Goal: Information Seeking & Learning: Understand process/instructions

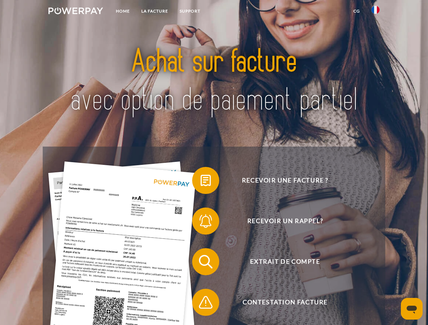
click at [76, 12] on img at bounding box center [75, 10] width 55 height 7
click at [375, 12] on img at bounding box center [375, 10] width 8 height 8
click at [356, 11] on link "CG" at bounding box center [356, 11] width 18 height 12
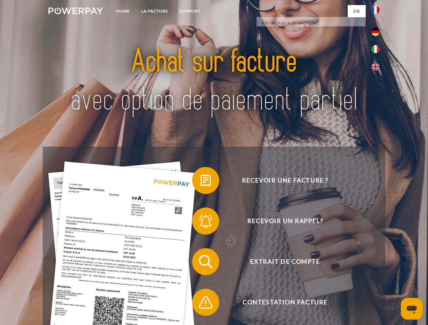
click at [200, 182] on span at bounding box center [195, 181] width 34 height 34
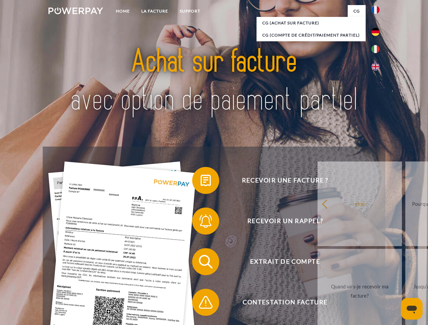
click at [200, 223] on span at bounding box center [195, 221] width 34 height 34
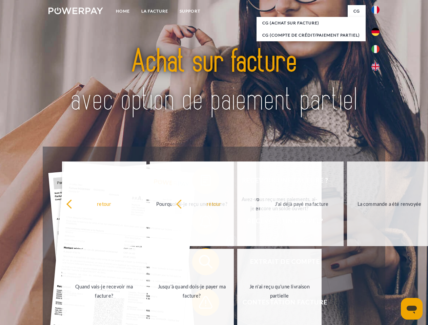
click at [200, 304] on span at bounding box center [195, 302] width 34 height 34
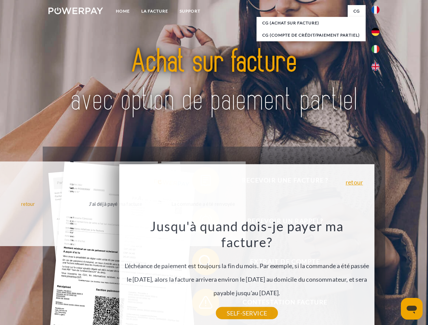
click at [411, 309] on icon "Ouvrir la fenêtre de messagerie" at bounding box center [411, 310] width 10 height 8
